Goal: Find specific page/section: Find specific page/section

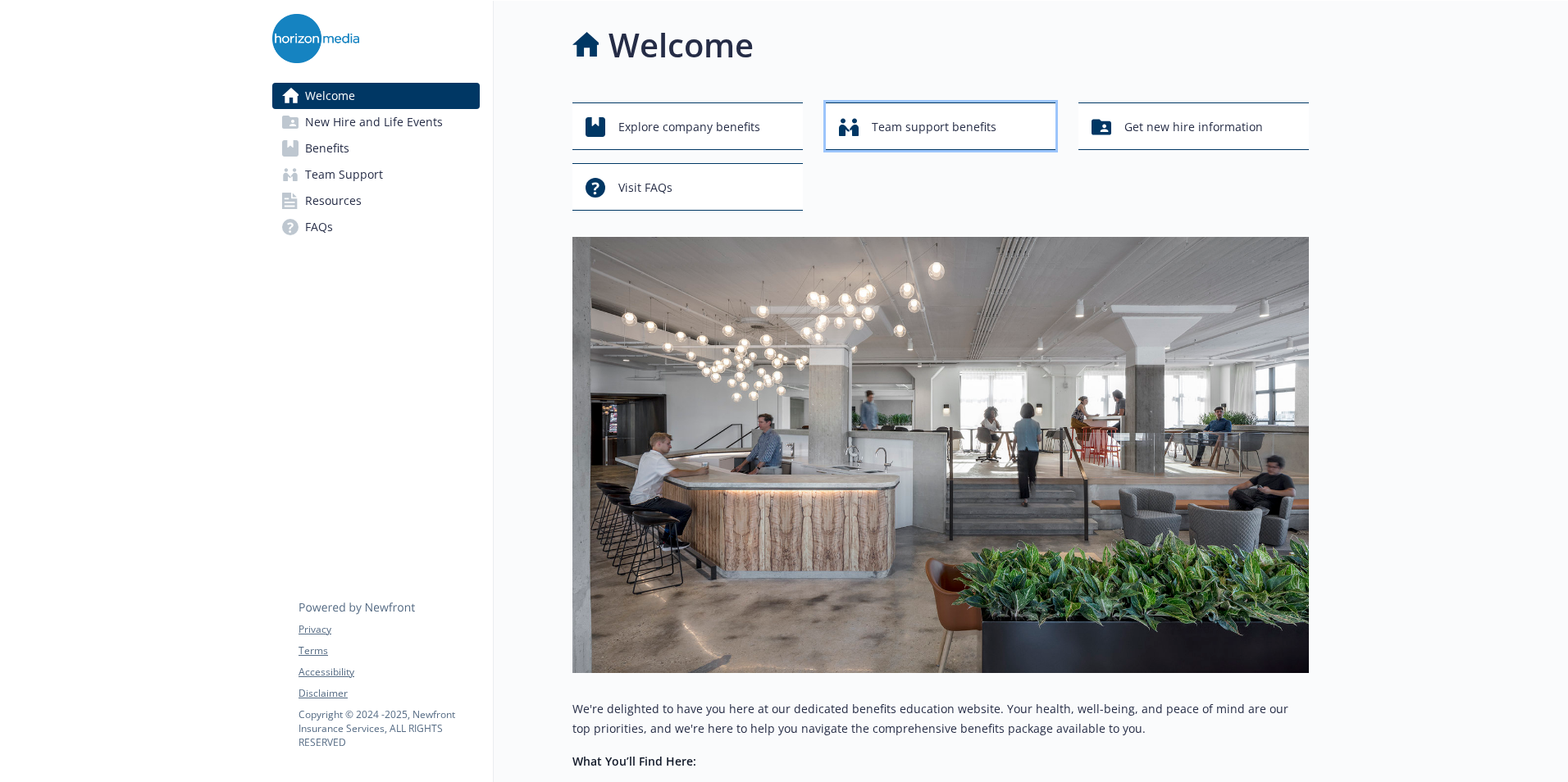
click at [939, 123] on span "Team support benefits" at bounding box center [933, 127] width 124 height 31
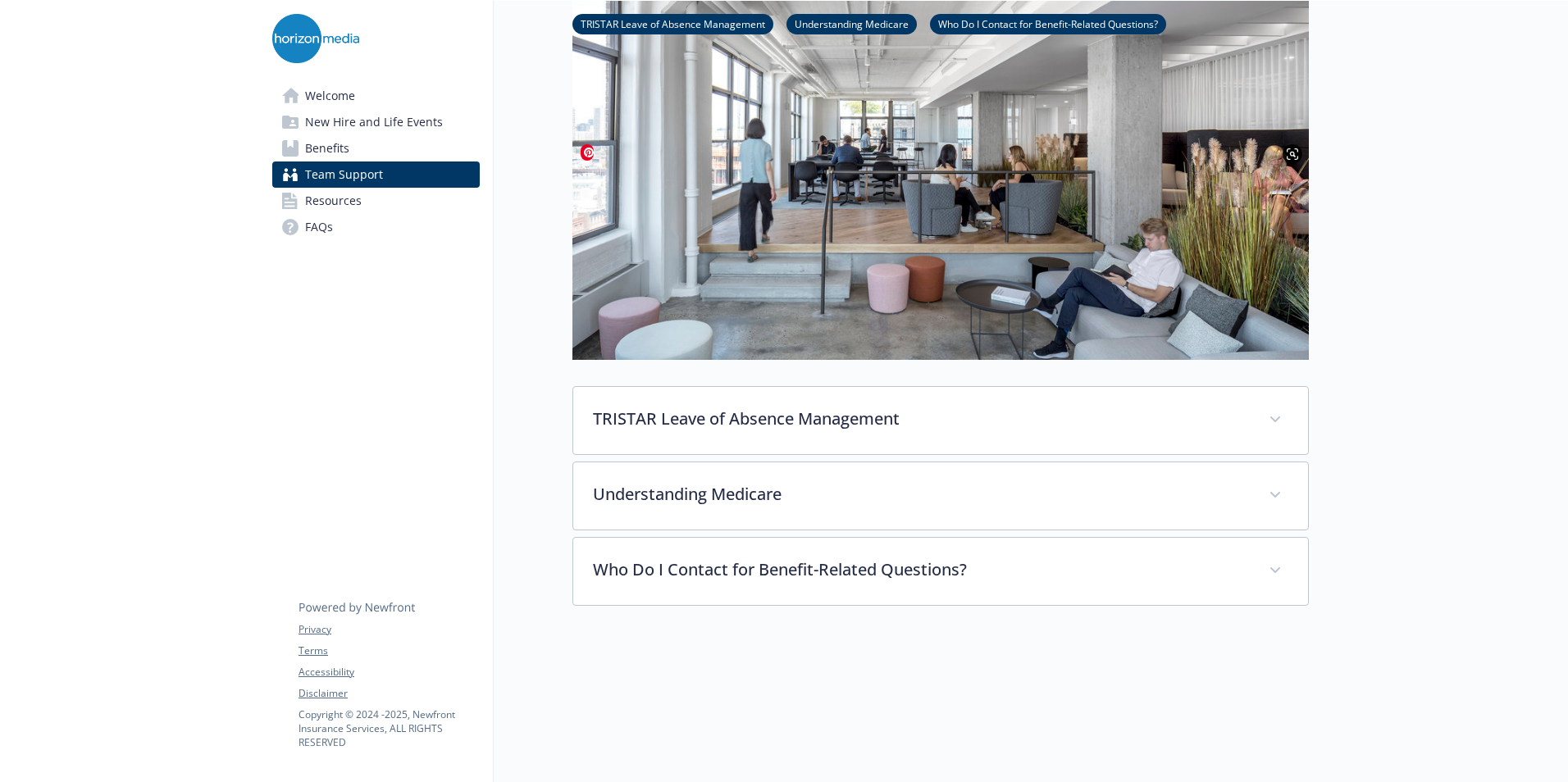
scroll to position [246, 0]
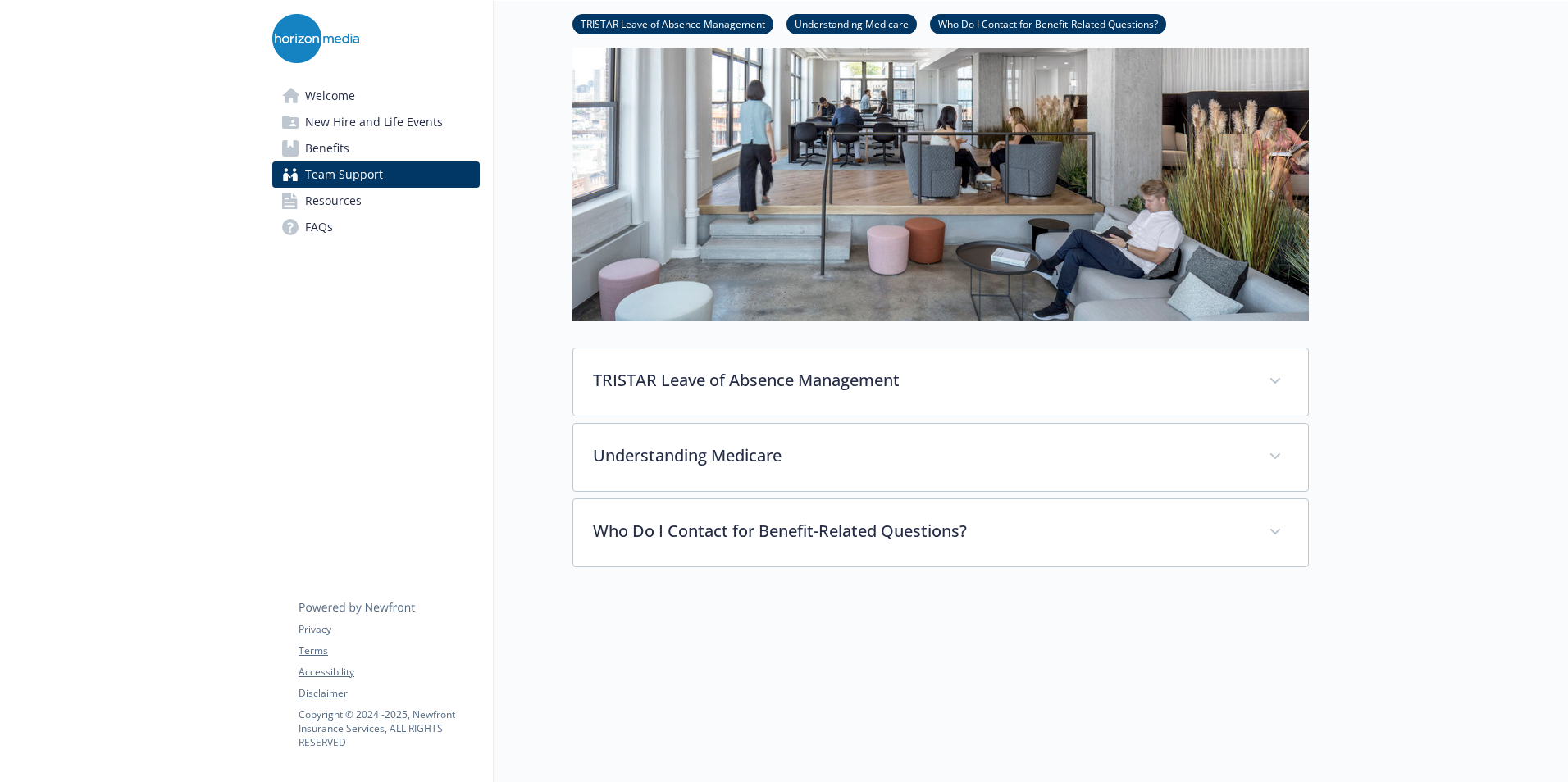
click at [329, 203] on span "Resources" at bounding box center [333, 201] width 57 height 26
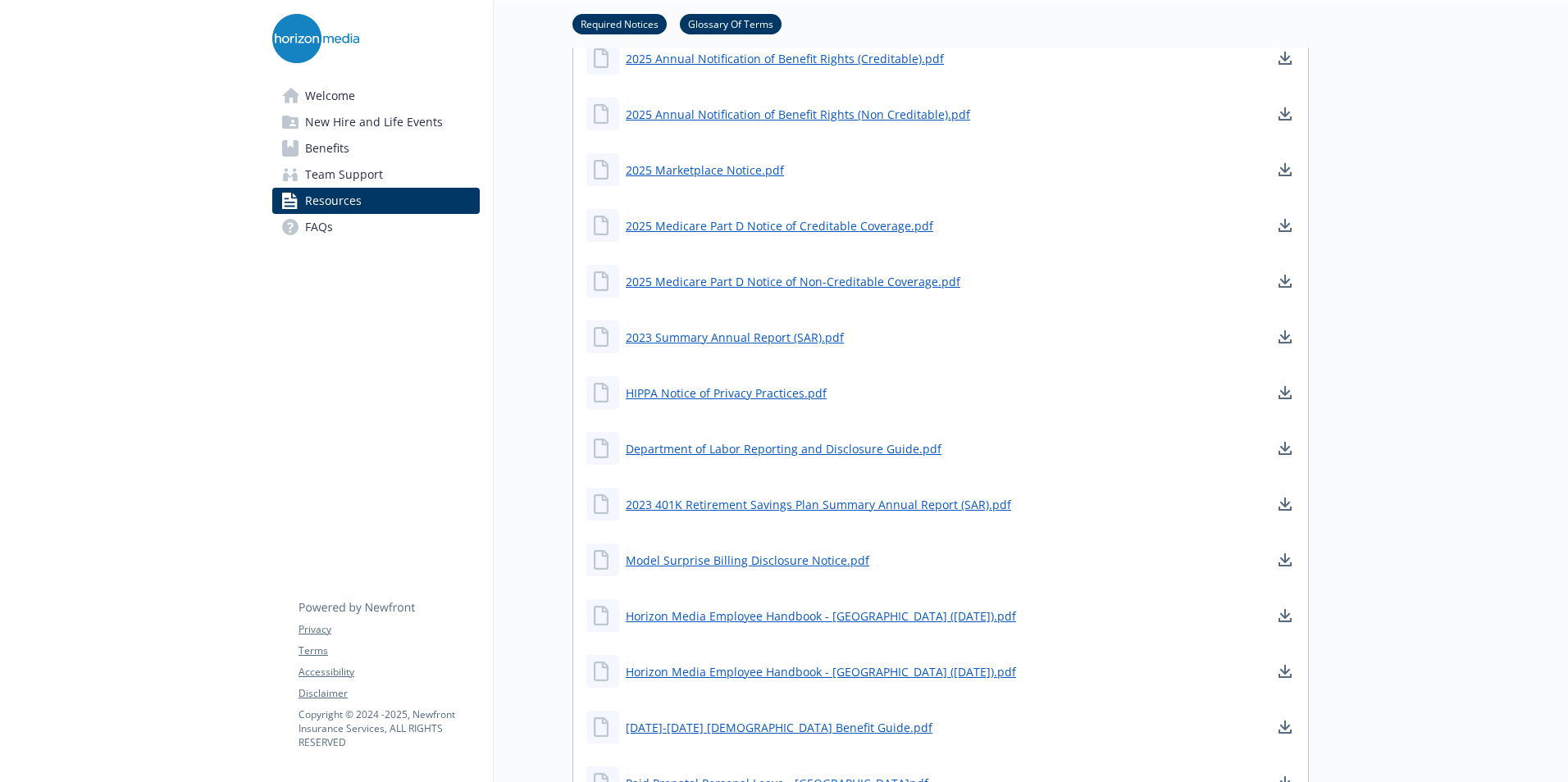
scroll to position [1393, 0]
